Goal: Task Accomplishment & Management: Use online tool/utility

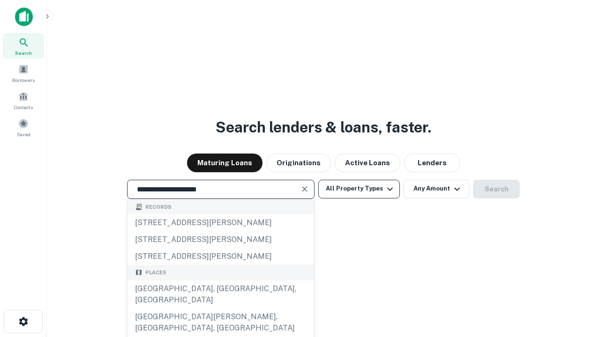
type input "**********"
click at [359, 189] on button "All Property Types" at bounding box center [359, 189] width 82 height 19
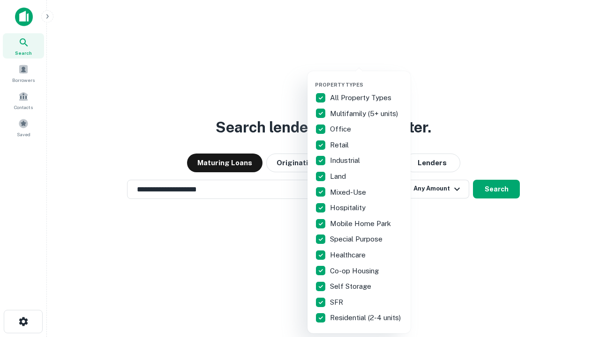
click at [366, 79] on button "button" at bounding box center [366, 79] width 103 height 0
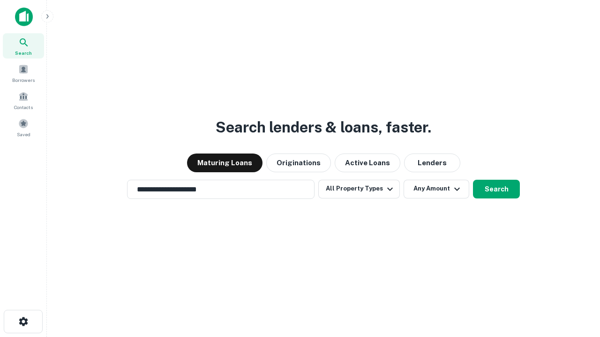
scroll to position [15, 0]
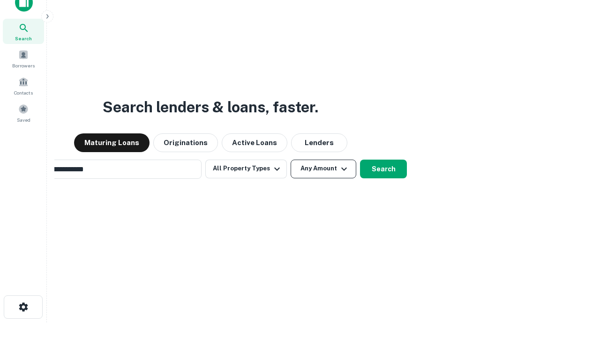
click at [291, 160] on button "Any Amount" at bounding box center [324, 169] width 66 height 19
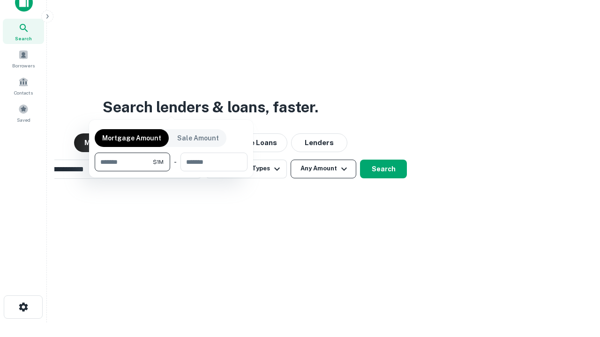
scroll to position [15, 0]
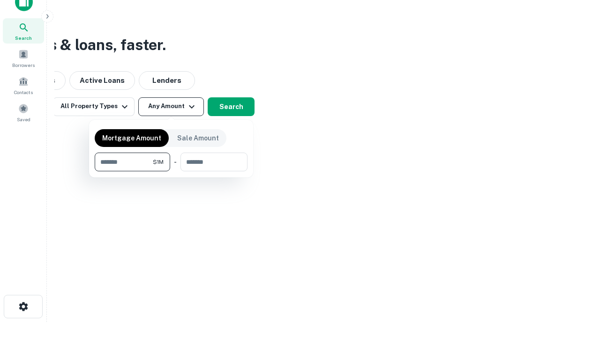
type input "*******"
click at [171, 172] on button "button" at bounding box center [171, 172] width 153 height 0
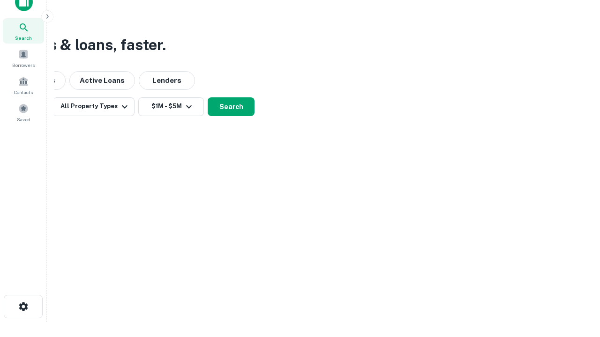
scroll to position [15, 0]
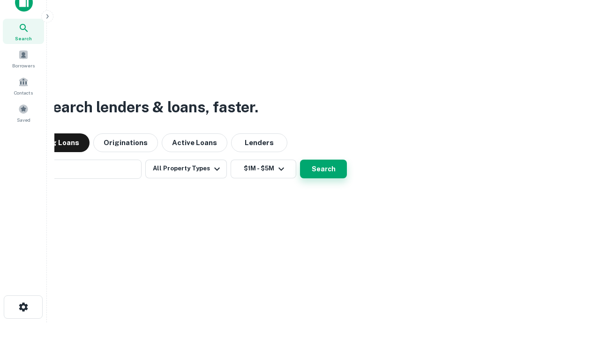
click at [300, 160] on button "Search" at bounding box center [323, 169] width 47 height 19
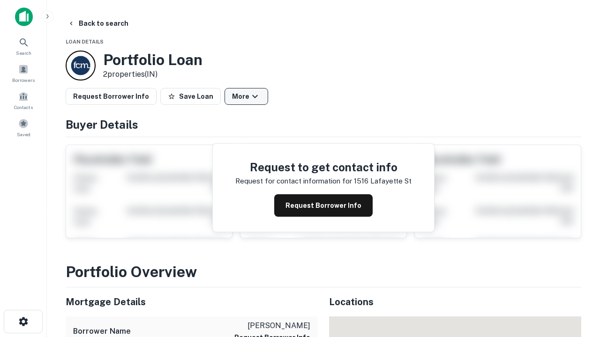
click at [246, 97] on button "More" at bounding box center [246, 96] width 44 height 17
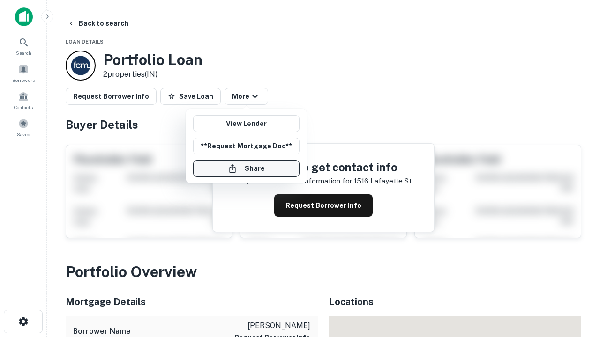
click at [246, 169] on button "Share" at bounding box center [246, 168] width 106 height 17
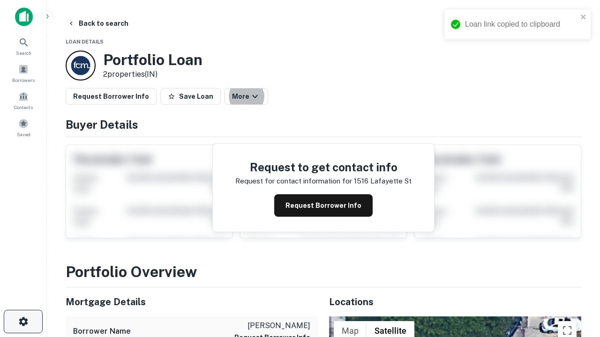
click at [23, 322] on icon "button" at bounding box center [23, 321] width 11 height 11
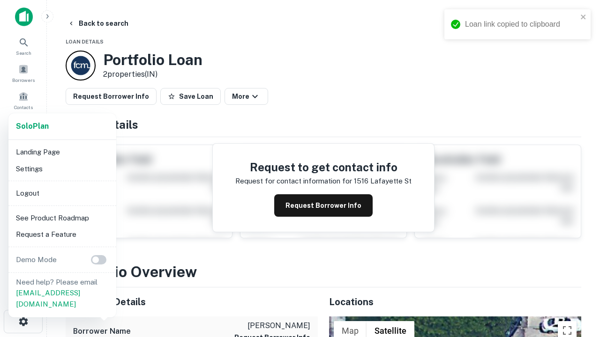
click at [62, 193] on li "Logout" at bounding box center [62, 193] width 100 height 17
